Goal: Transaction & Acquisition: Purchase product/service

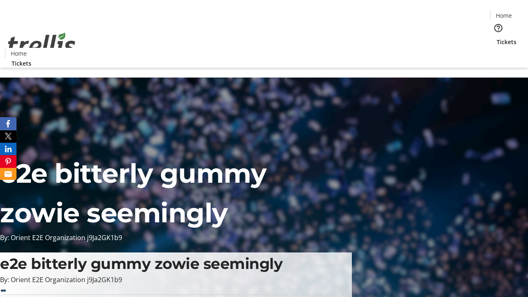
click at [497, 38] on span "Tickets" at bounding box center [507, 42] width 20 height 9
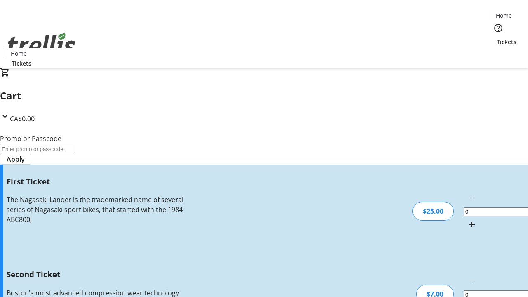
click at [467, 220] on mat-icon "Increment by one" at bounding box center [472, 225] width 10 height 10
type input "1"
type input "2"
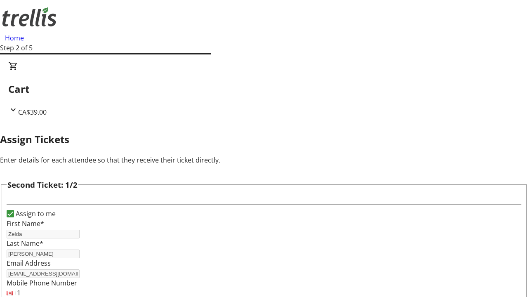
type input "Zelda"
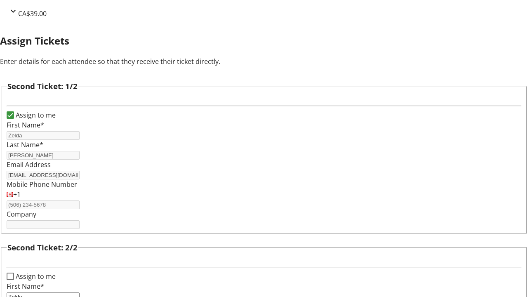
type input "[PERSON_NAME]"
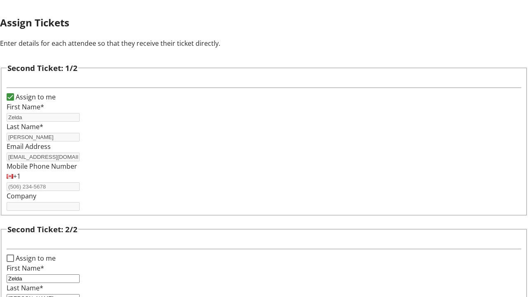
type input "[EMAIL_ADDRESS][DOMAIN_NAME]"
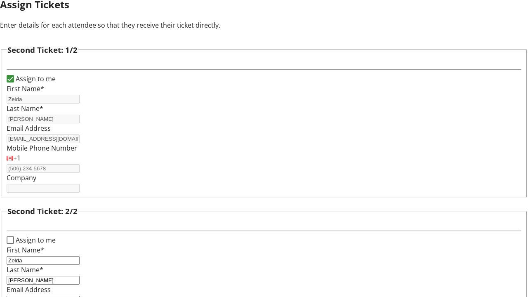
scroll to position [0, 0]
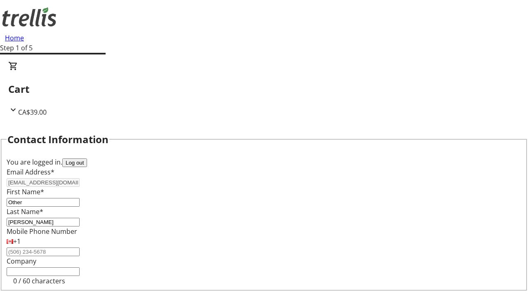
type input "Other"
type input "Name"
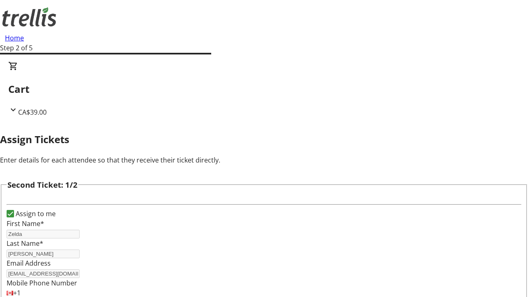
type input "New"
type input "Name"
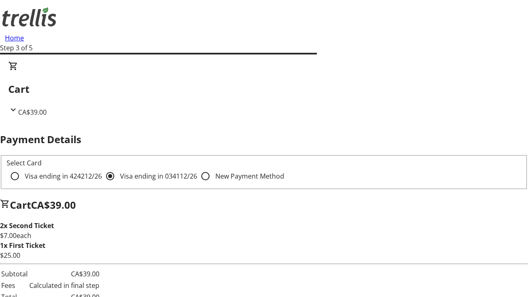
click at [23, 168] on input "Visa ending in 4242 12/26" at bounding box center [15, 176] width 17 height 17
radio input "true"
